Goal: Transaction & Acquisition: Obtain resource

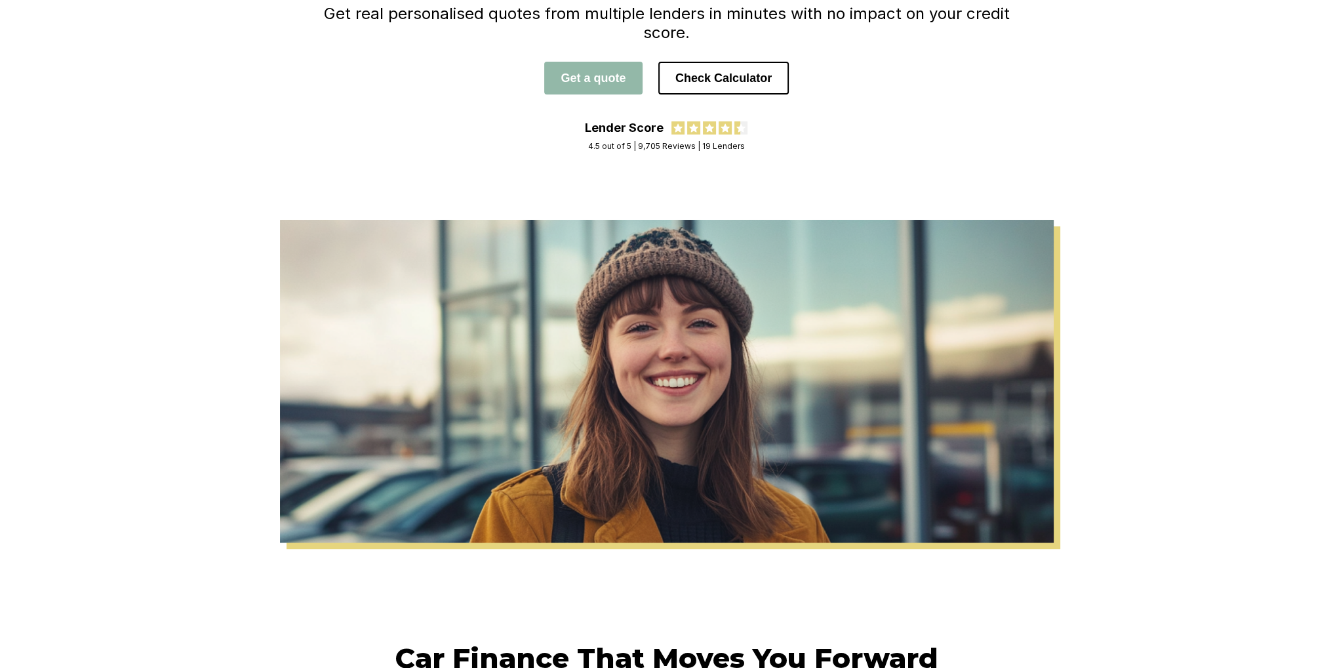
scroll to position [393, 0]
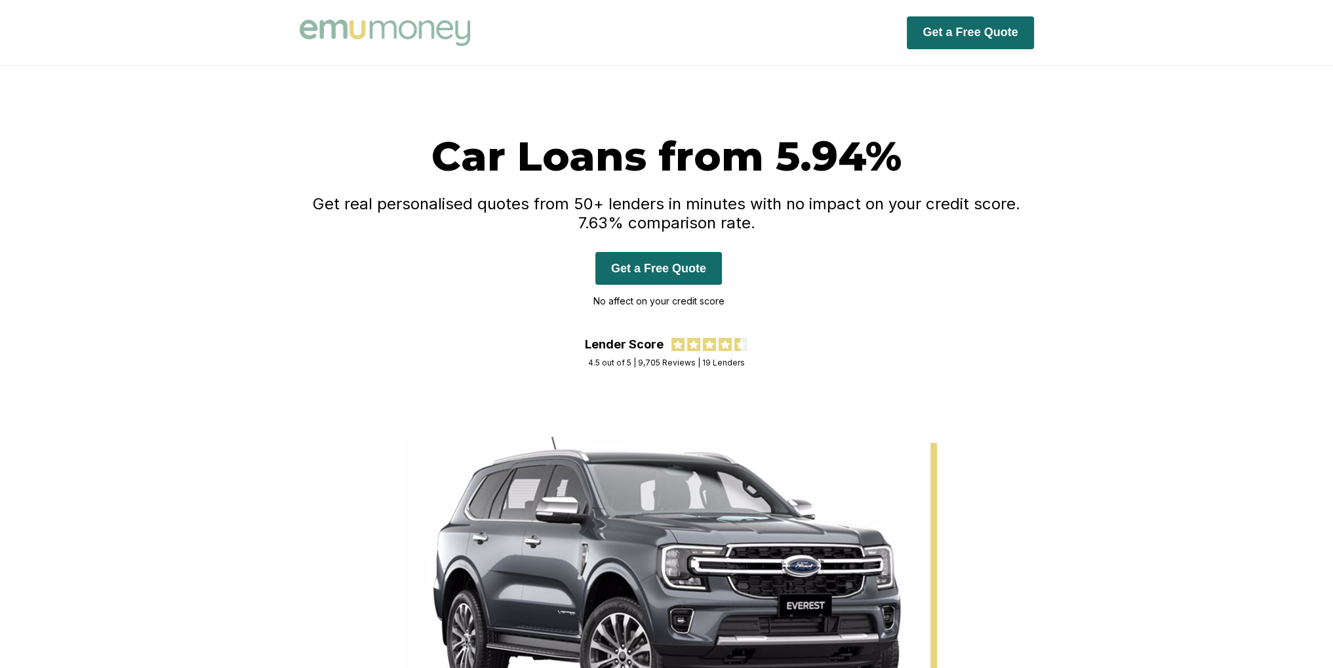
click at [664, 272] on button "Get a Free Quote" at bounding box center [658, 268] width 127 height 33
